Goal: Information Seeking & Learning: Check status

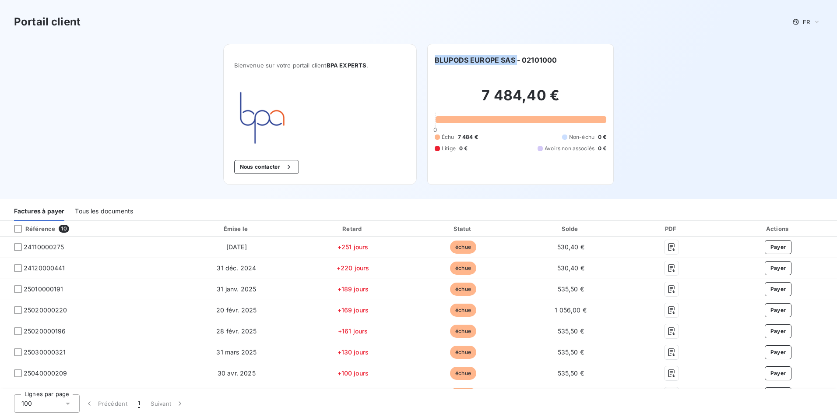
drag, startPoint x: 514, startPoint y: 59, endPoint x: 422, endPoint y: 58, distance: 91.9
click at [422, 58] on div "Bienvenue sur votre portail client BPA EXPERTS . Nous contacter BLUPODS EUROPE …" at bounding box center [418, 121] width 419 height 155
copy h6 "BLUPODS EUROPE SAS"
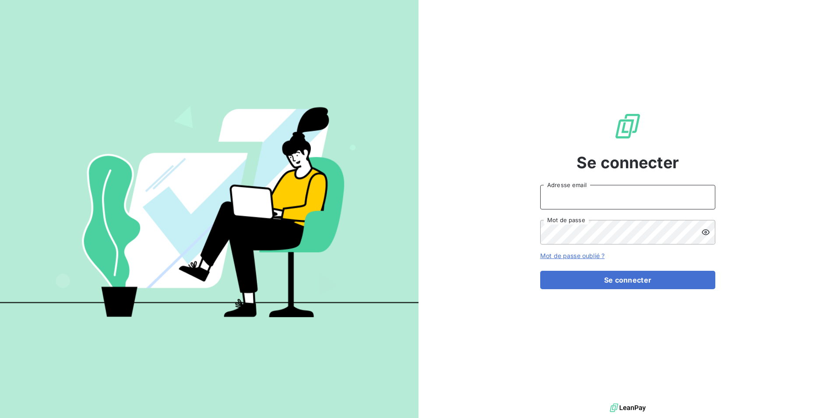
click at [657, 208] on input "Adresse email" at bounding box center [627, 197] width 175 height 25
type input "[PERSON_NAME][EMAIL_ADDRESS][DOMAIN_NAME]"
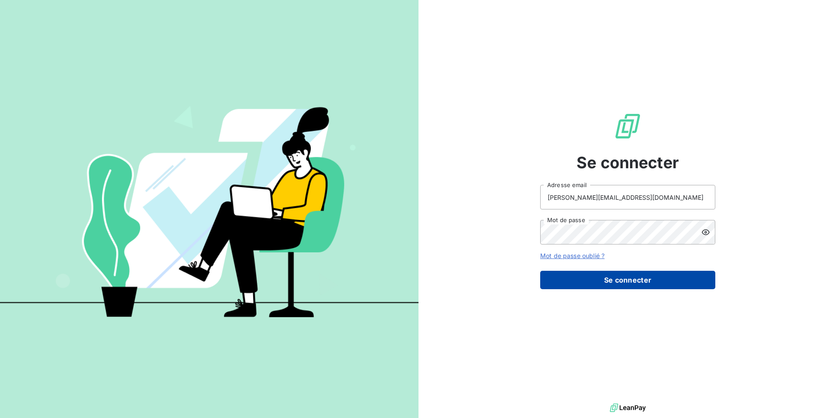
click at [622, 282] on button "Se connecter" at bounding box center [627, 280] width 175 height 18
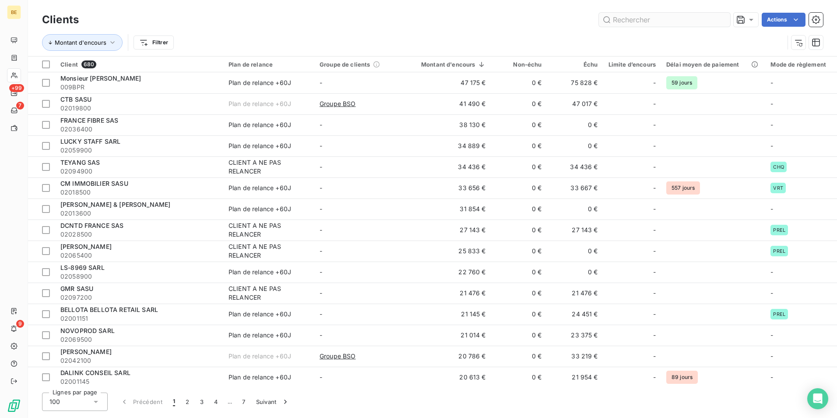
click at [676, 21] on input "text" at bounding box center [664, 20] width 131 height 14
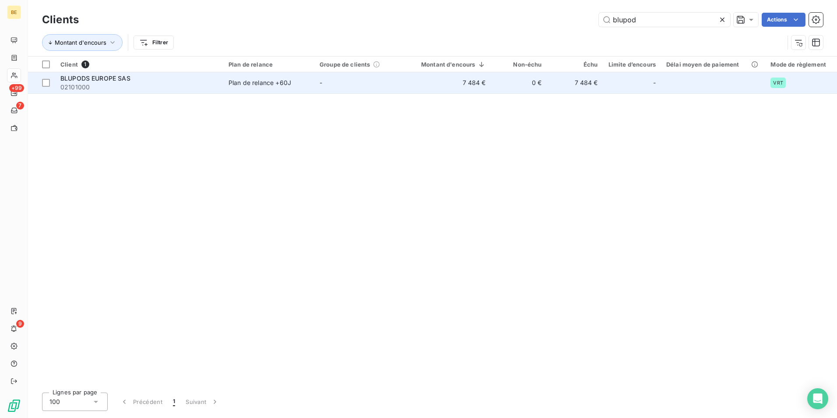
type input "blupod"
click at [151, 80] on div "BLUPODS EUROPE SAS" at bounding box center [139, 78] width 158 height 9
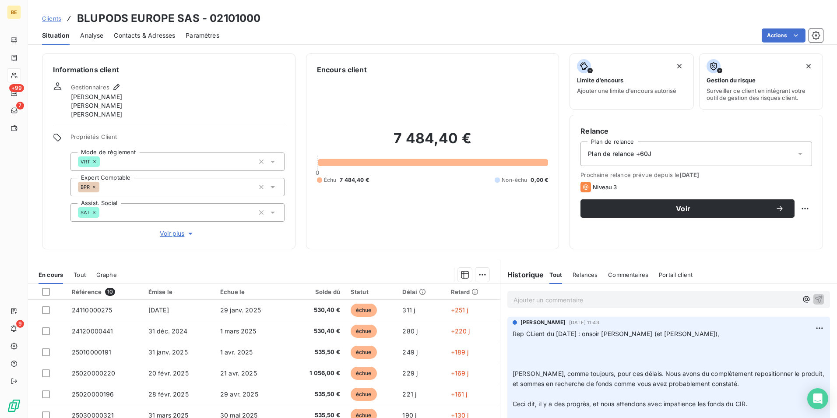
click at [618, 302] on p "Ajouter un commentaire ﻿" at bounding box center [655, 299] width 284 height 11
click at [585, 302] on p "Rep mail client [DATE]" at bounding box center [655, 299] width 284 height 10
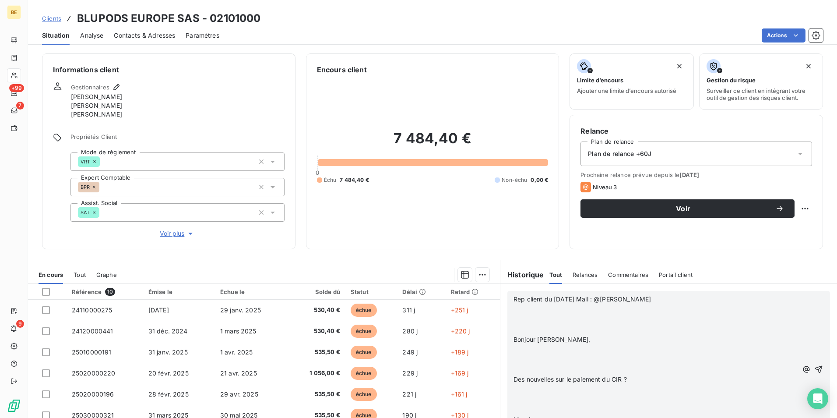
click at [513, 304] on p "﻿" at bounding box center [655, 309] width 284 height 10
click at [508, 316] on div "Rep client du [DATE] Mail : @[PERSON_NAME], ﻿ ﻿ Des nouvelles sur le paiement d…" at bounding box center [668, 354] width 323 height 127
click at [534, 320] on p "﻿" at bounding box center [655, 319] width 284 height 10
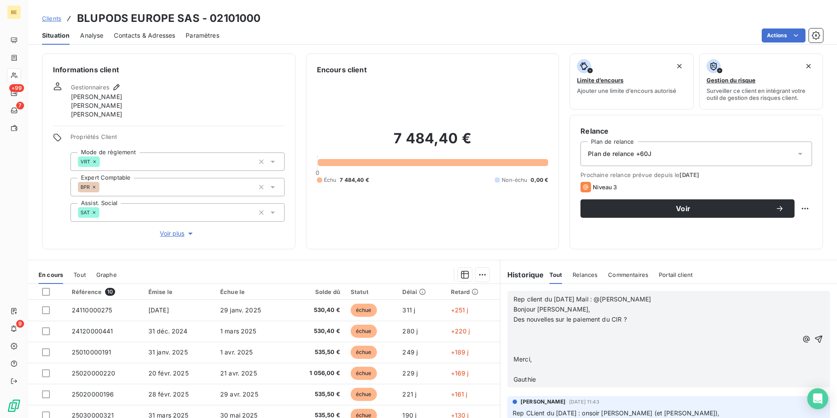
click at [532, 330] on p "﻿" at bounding box center [655, 329] width 284 height 10
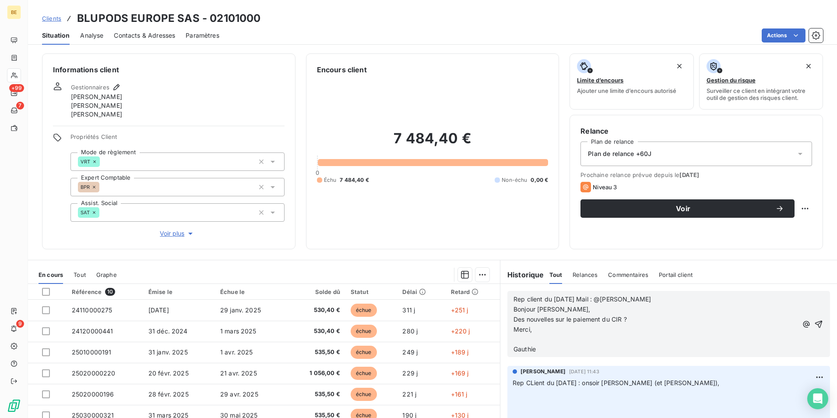
click at [523, 344] on p "Gauthie" at bounding box center [655, 349] width 284 height 10
click at [524, 338] on p "﻿" at bounding box center [655, 339] width 284 height 10
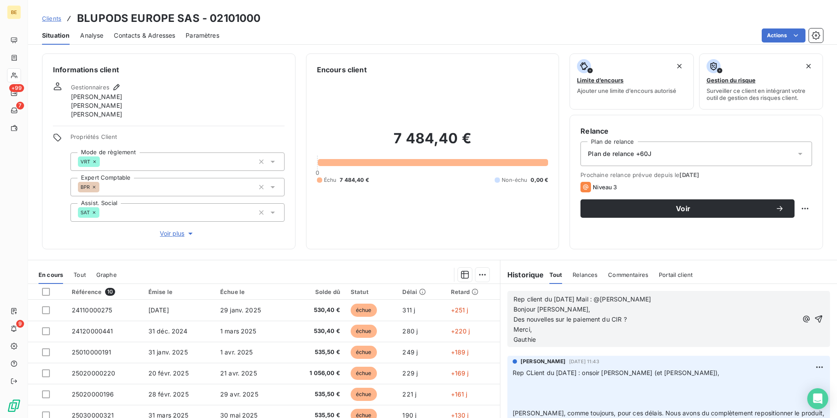
click at [558, 341] on p "Gauthie" at bounding box center [655, 339] width 284 height 10
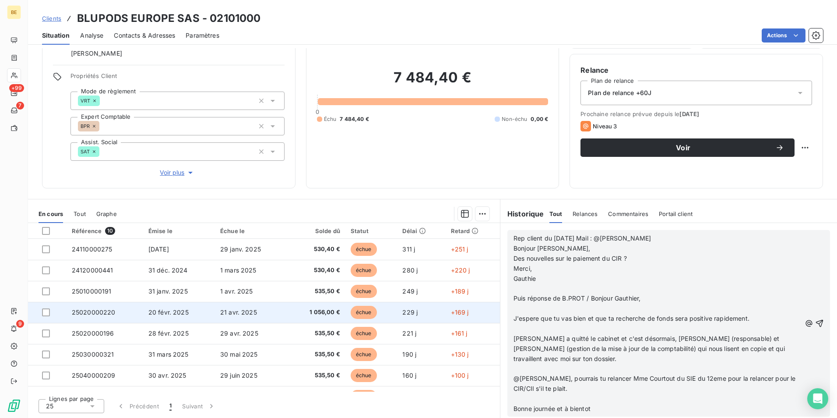
scroll to position [58, 0]
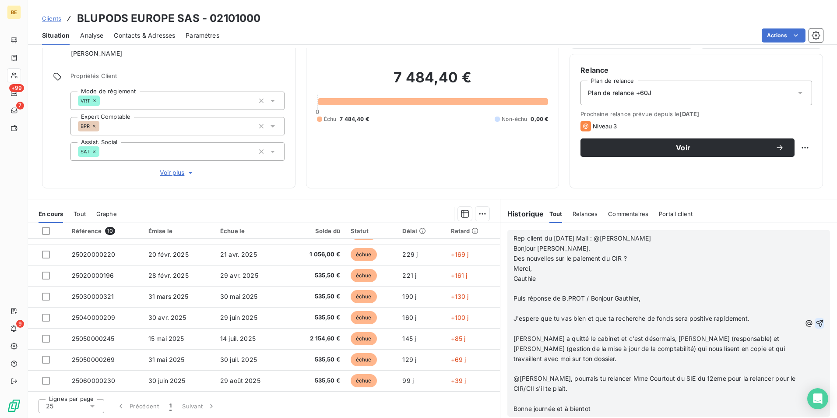
click at [815, 320] on icon "button" at bounding box center [819, 323] width 9 height 9
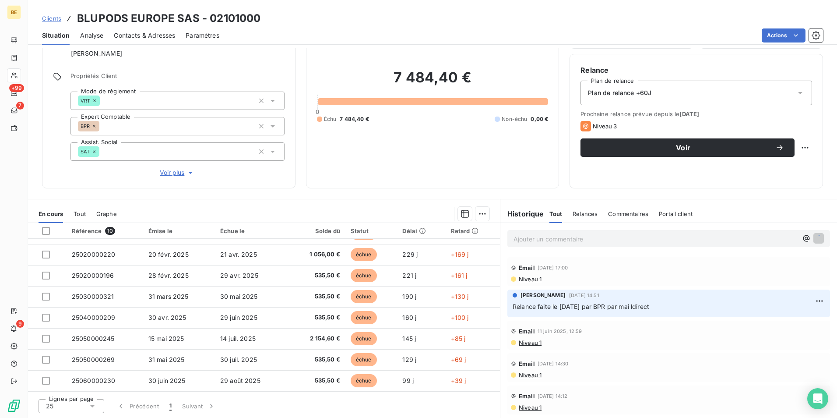
scroll to position [547, 0]
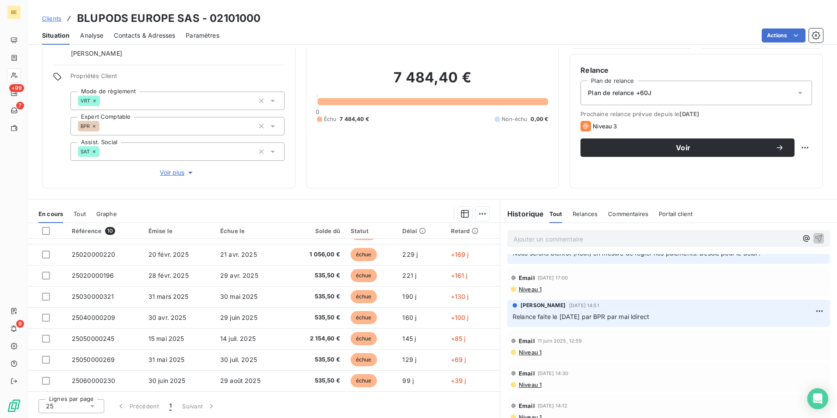
click at [614, 214] on span "Commentaires" at bounding box center [628, 213] width 40 height 7
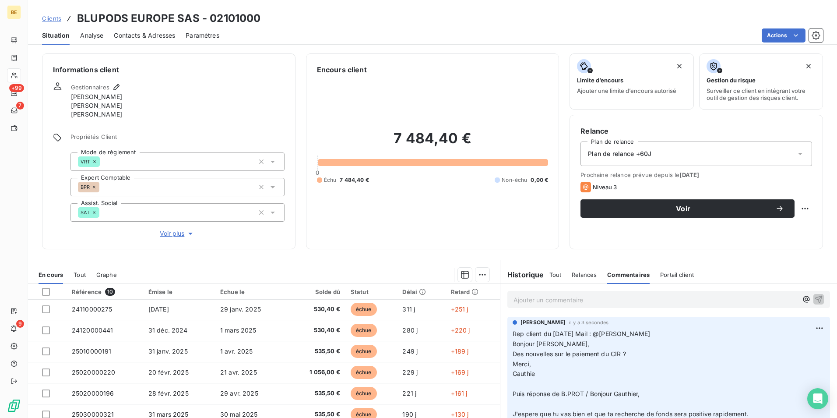
scroll to position [0, 0]
